Goal: Information Seeking & Learning: Learn about a topic

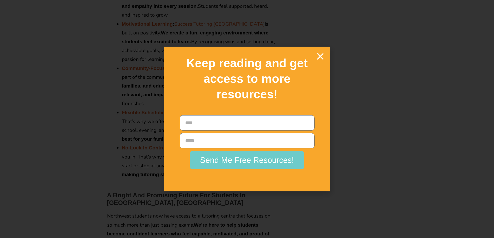
scroll to position [829, 0]
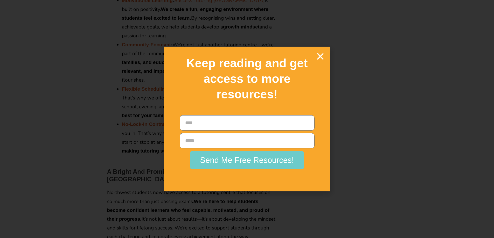
click at [317, 59] on icon "Close" at bounding box center [320, 56] width 9 height 9
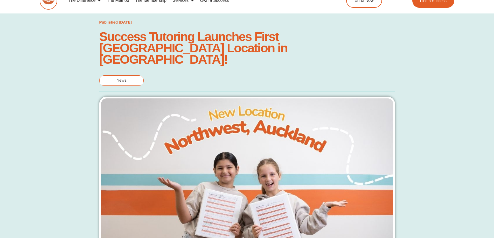
scroll to position [0, 0]
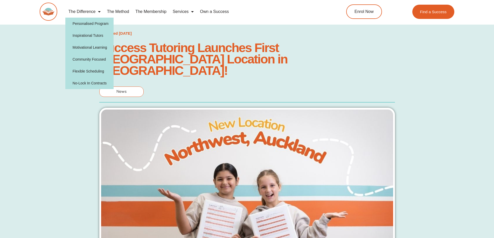
click at [40, 7] on img at bounding box center [49, 12] width 18 height 18
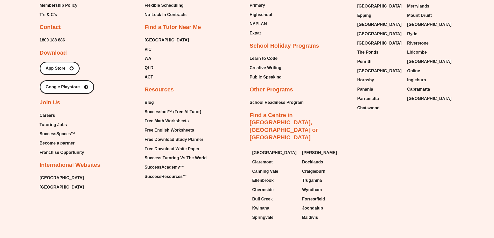
scroll to position [2344, 0]
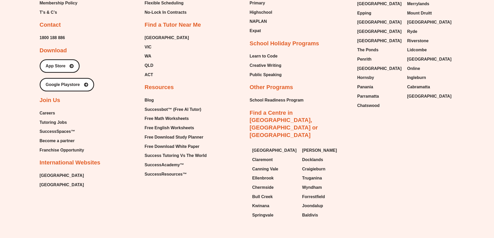
click at [45, 172] on span "[GEOGRAPHIC_DATA]" at bounding box center [62, 176] width 44 height 8
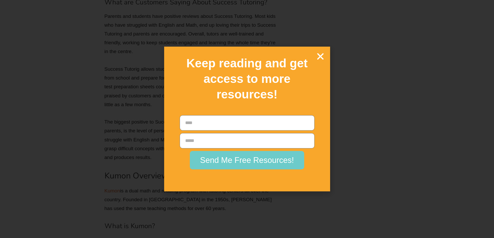
scroll to position [1348, 0]
